Goal: Find specific page/section: Find specific page/section

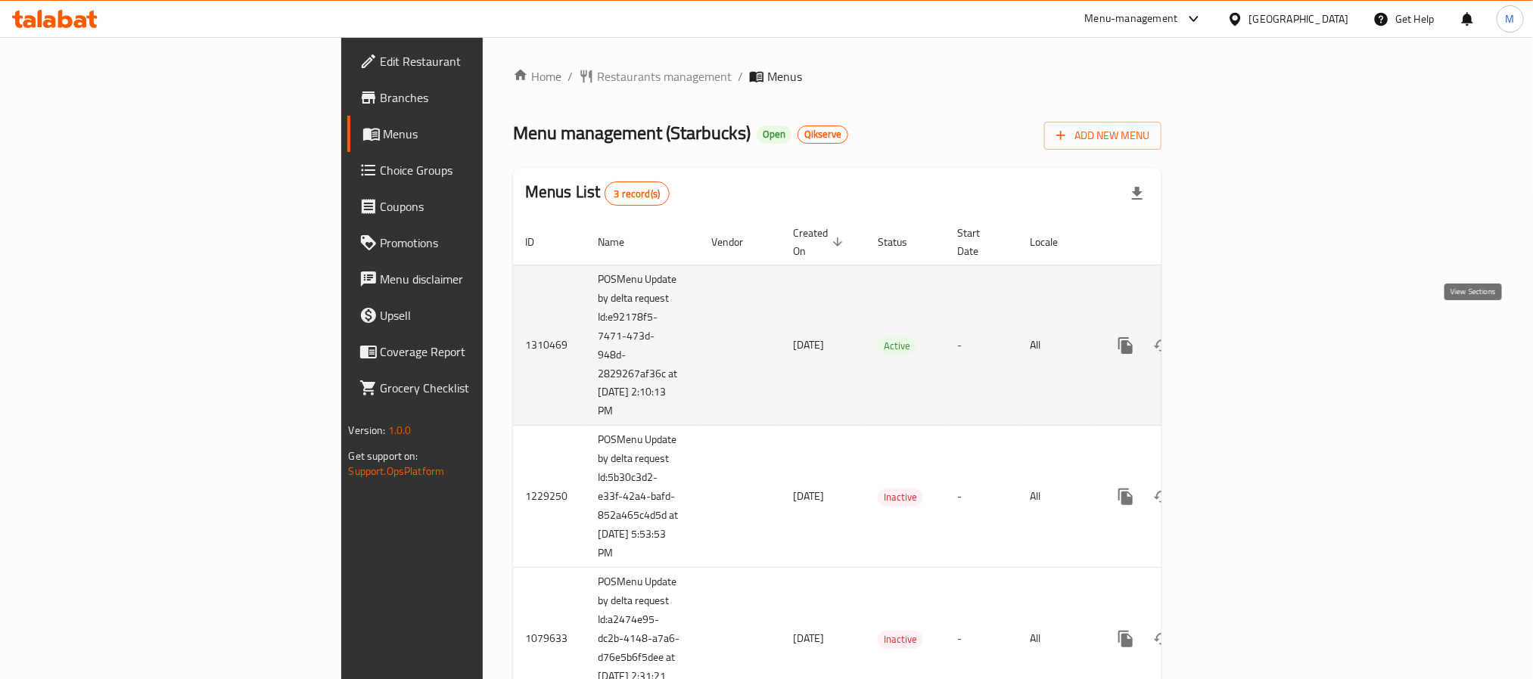
click at [1242, 339] on icon "enhanced table" at bounding box center [1235, 346] width 14 height 14
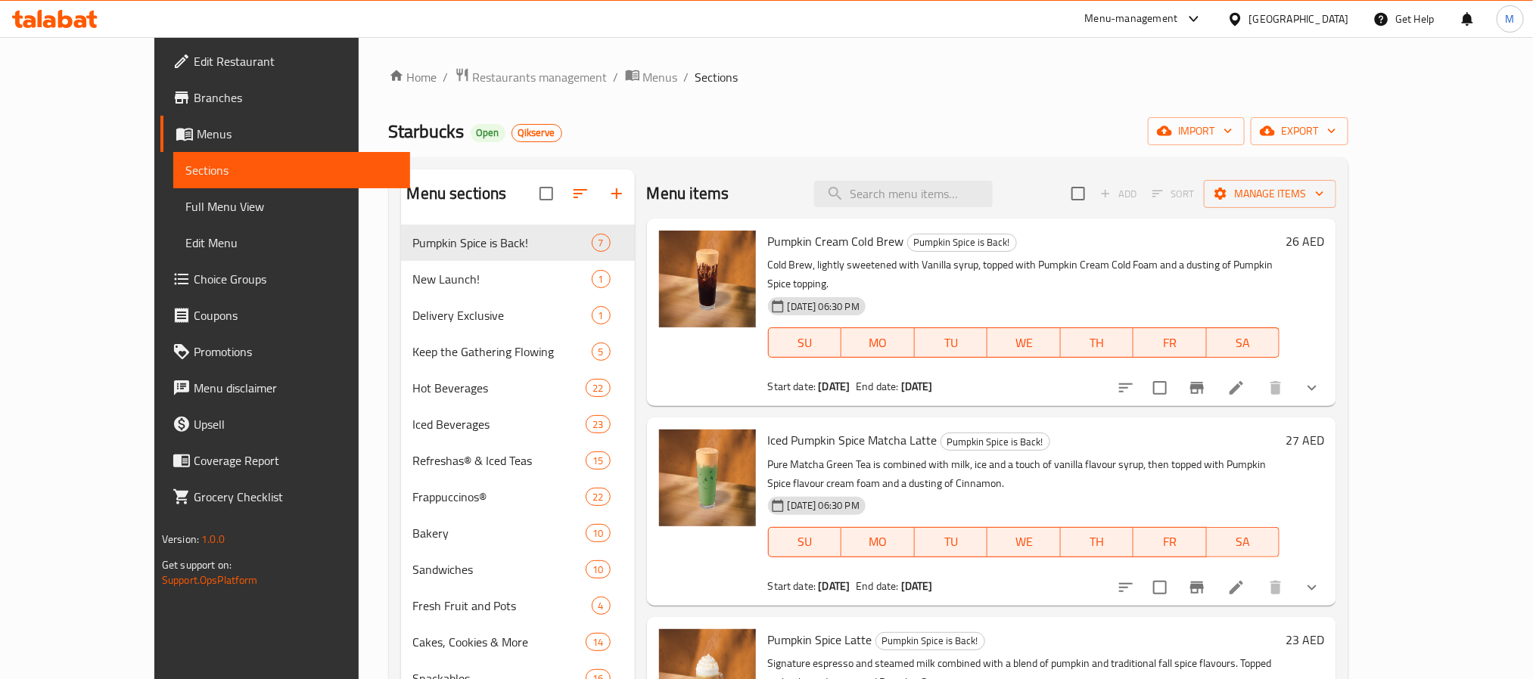
drag, startPoint x: 928, startPoint y: 205, endPoint x: 918, endPoint y: 236, distance: 32.8
click at [928, 205] on input "search" at bounding box center [903, 194] width 179 height 26
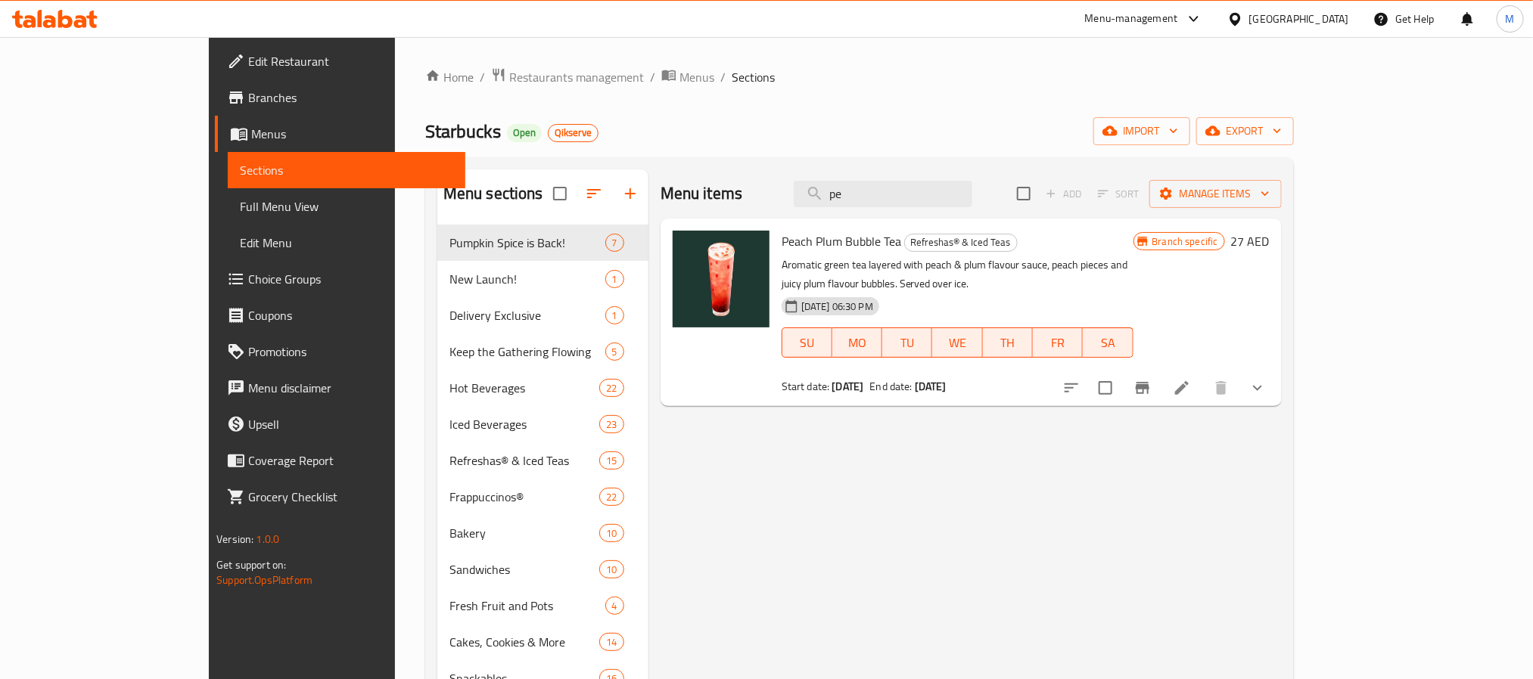
type input "p"
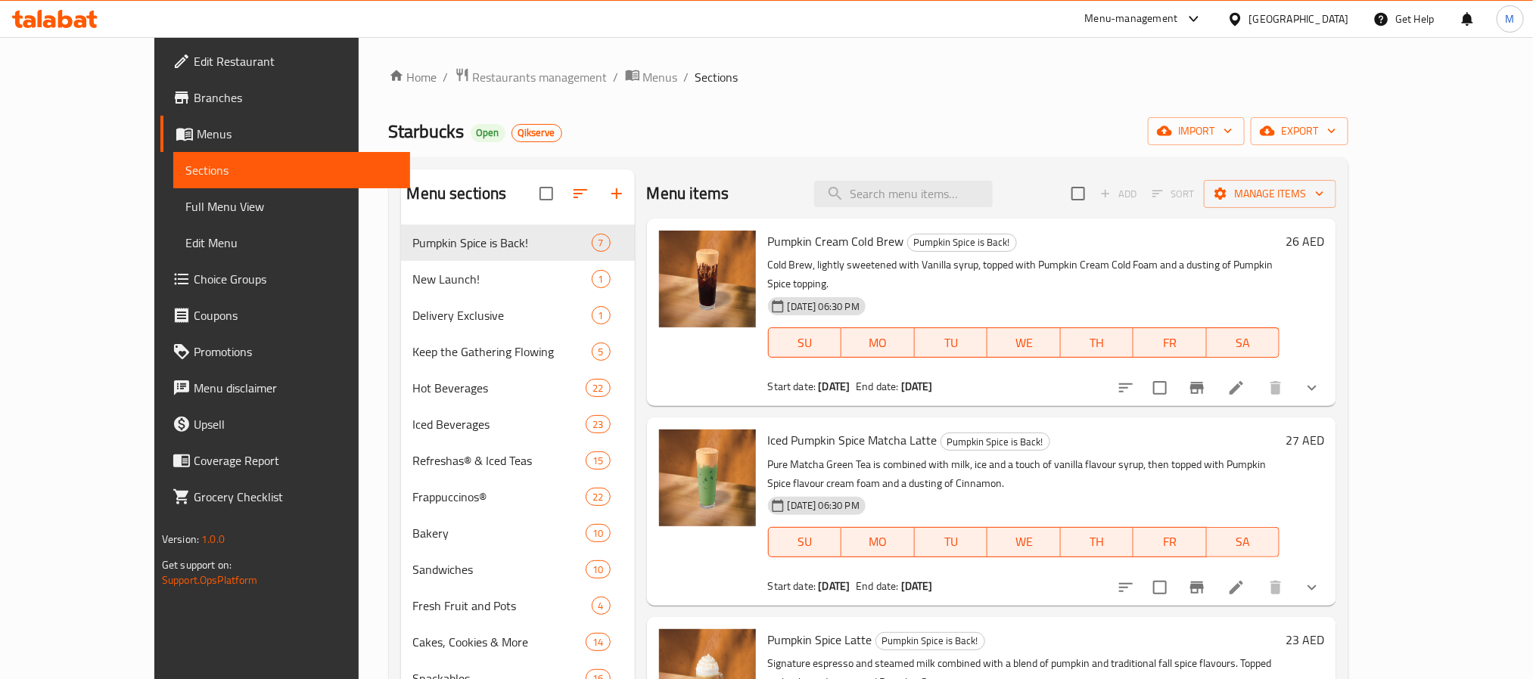
paste input "Brulee"
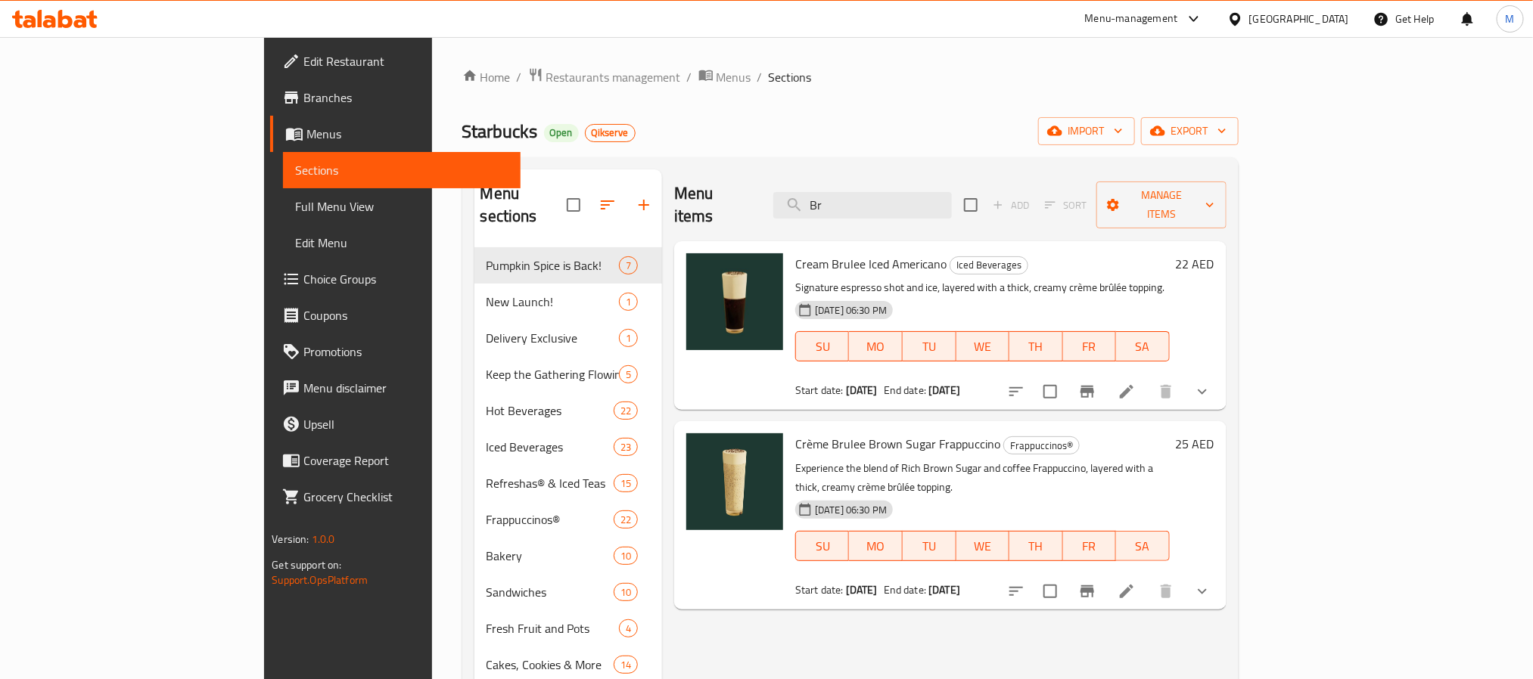
type input "B"
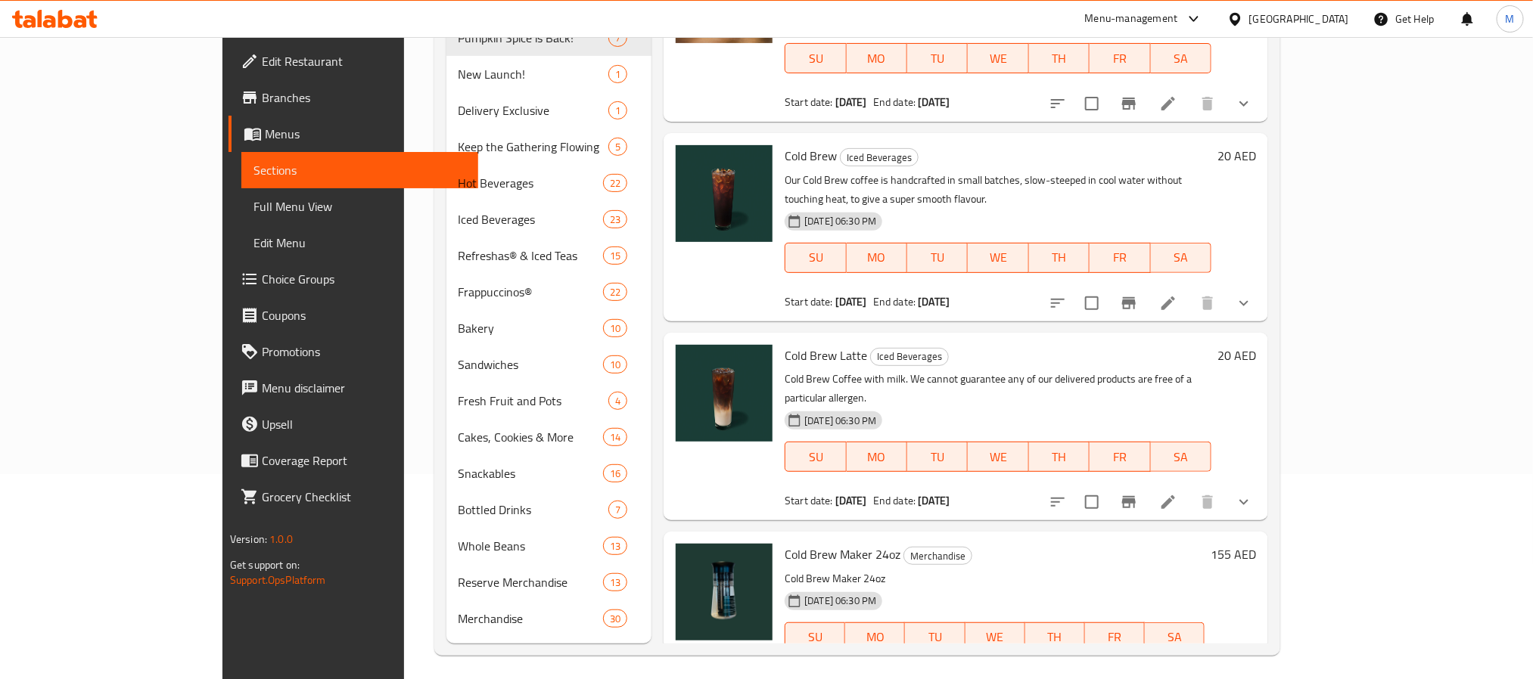
scroll to position [212, 0]
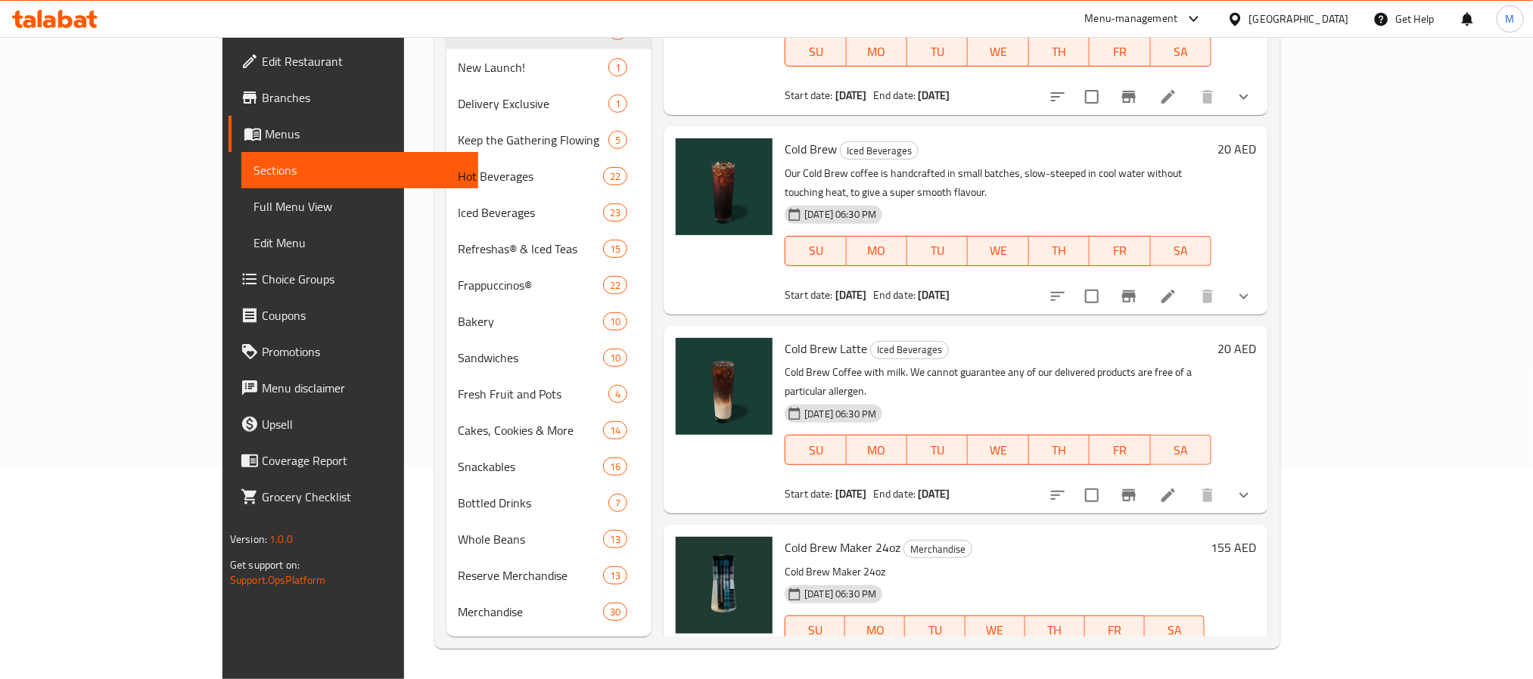
type input "cold brew"
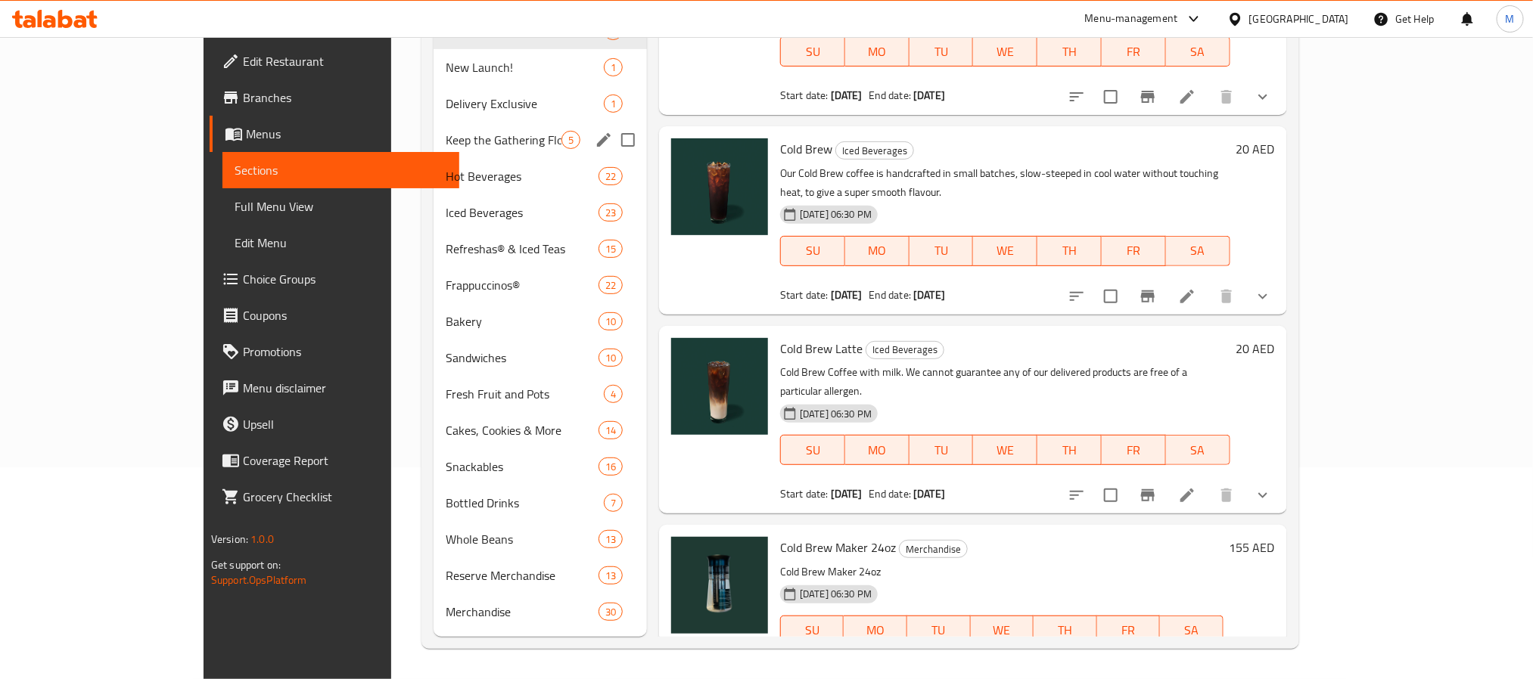
scroll to position [0, 0]
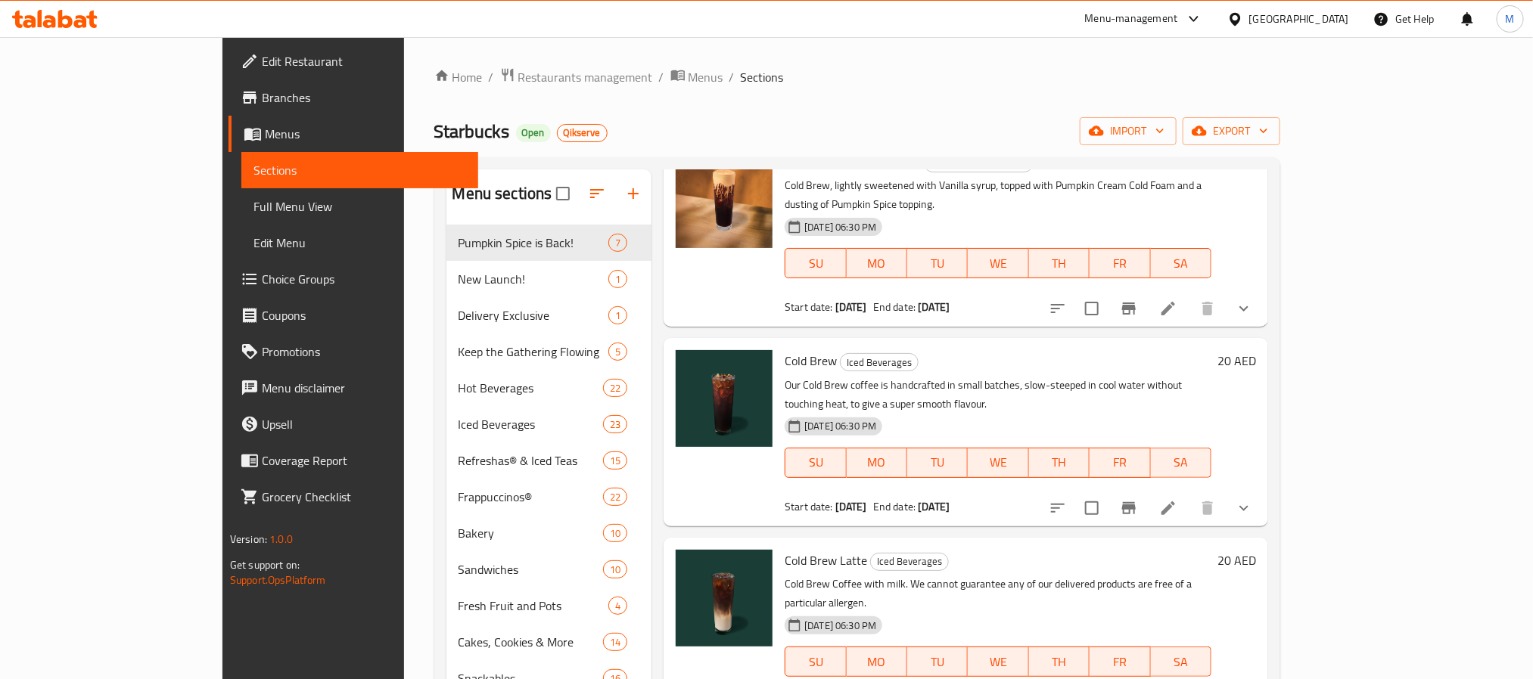
click at [457, 100] on div "Home / Restaurants management / Menus / Sections Starbucks Open Qikserve import…" at bounding box center [857, 464] width 847 height 794
click at [518, 76] on span "Restaurants management" at bounding box center [585, 77] width 135 height 18
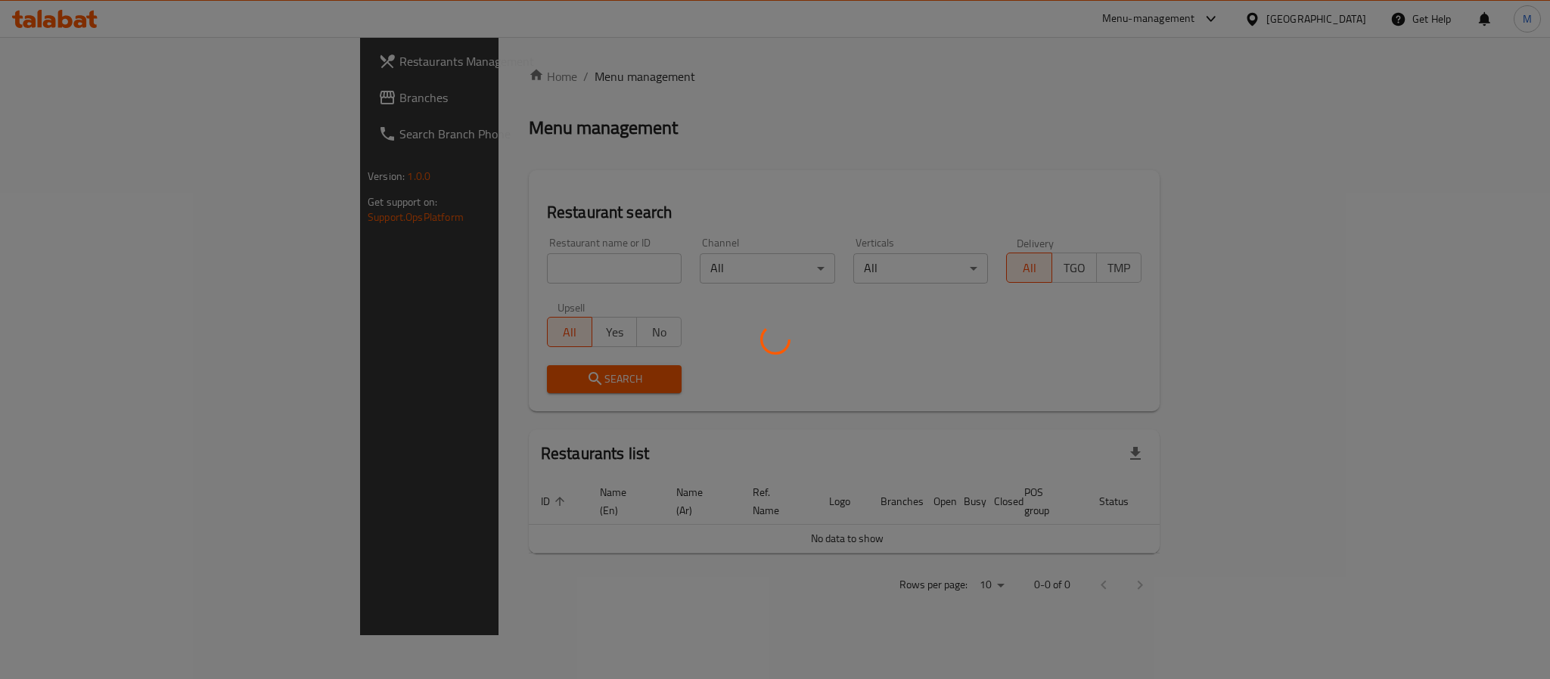
click at [200, 94] on div at bounding box center [775, 339] width 1550 height 679
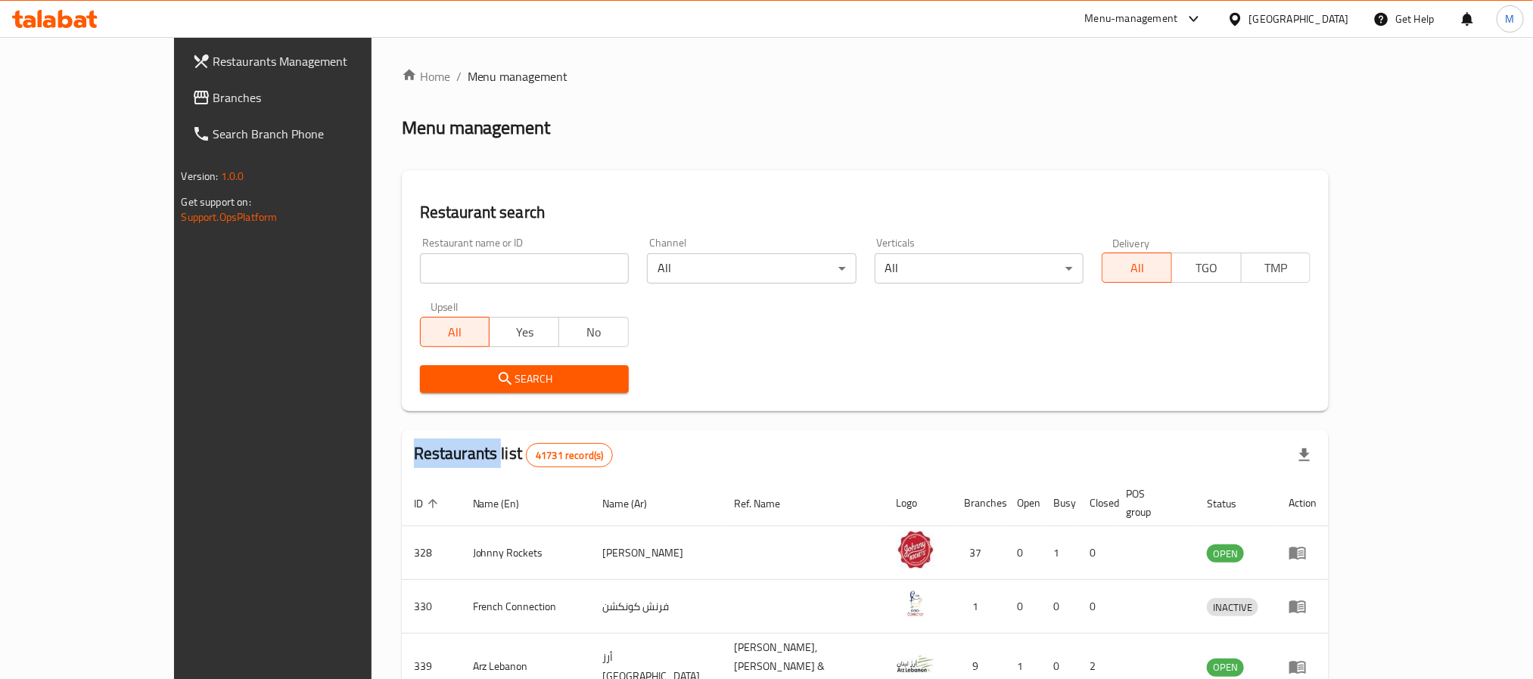
click at [200, 94] on div "Restaurants Management Branches Search Branch Phone Version: 1.0.0 Get support …" at bounding box center [767, 573] width 1186 height 1072
click at [213, 94] on span "Branches" at bounding box center [315, 98] width 204 height 18
